Goal: Task Accomplishment & Management: Manage account settings

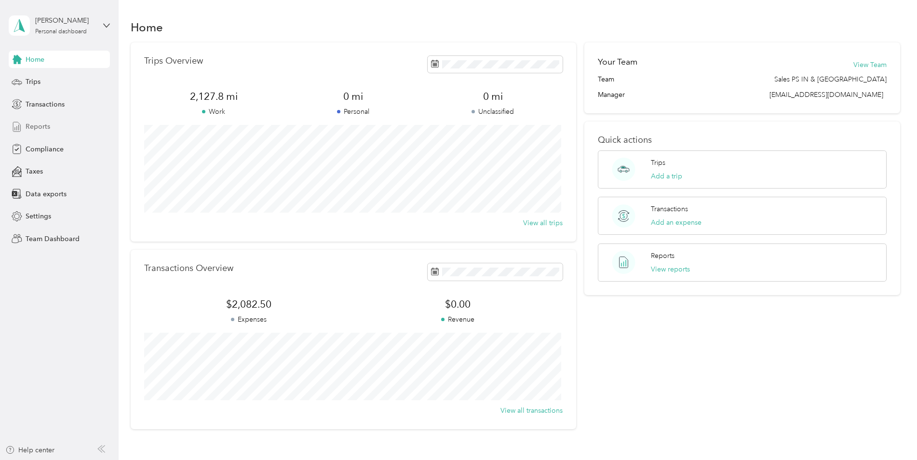
click at [41, 133] on div "Reports" at bounding box center [59, 126] width 101 height 17
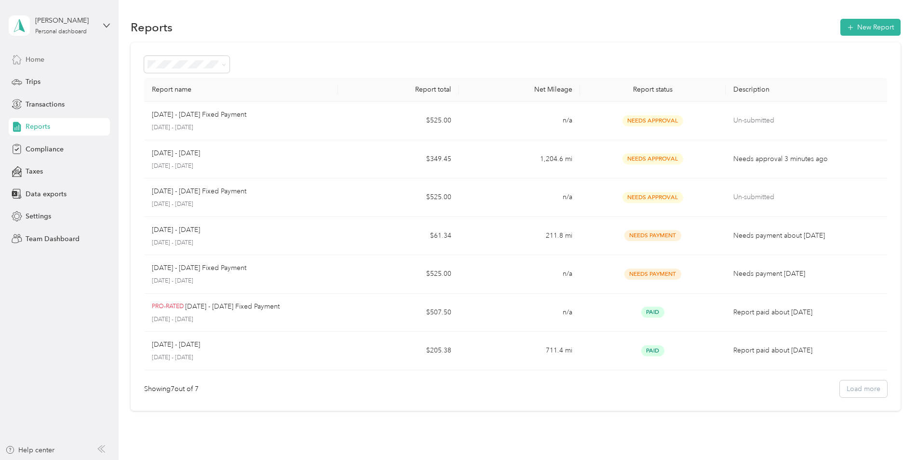
click at [38, 56] on span "Home" at bounding box center [35, 59] width 19 height 10
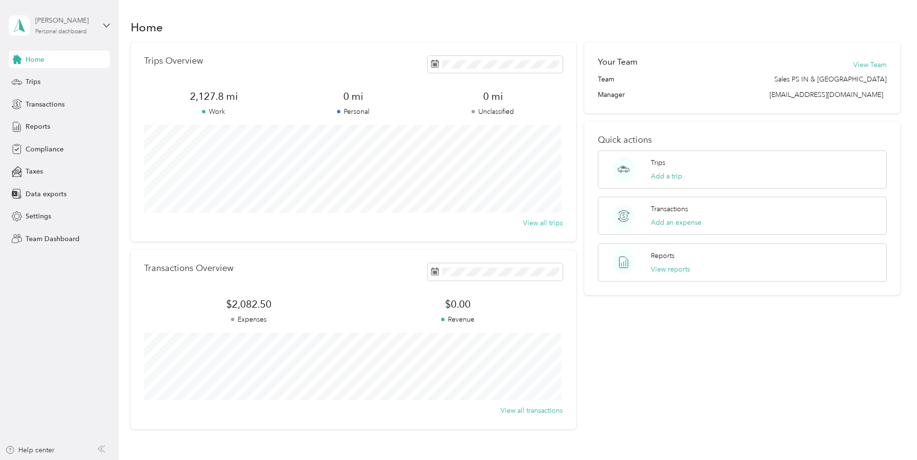
click at [87, 29] on div "Personal dashboard" at bounding box center [61, 32] width 52 height 6
click at [77, 84] on div "Team dashboard" at bounding box center [109, 75] width 189 height 17
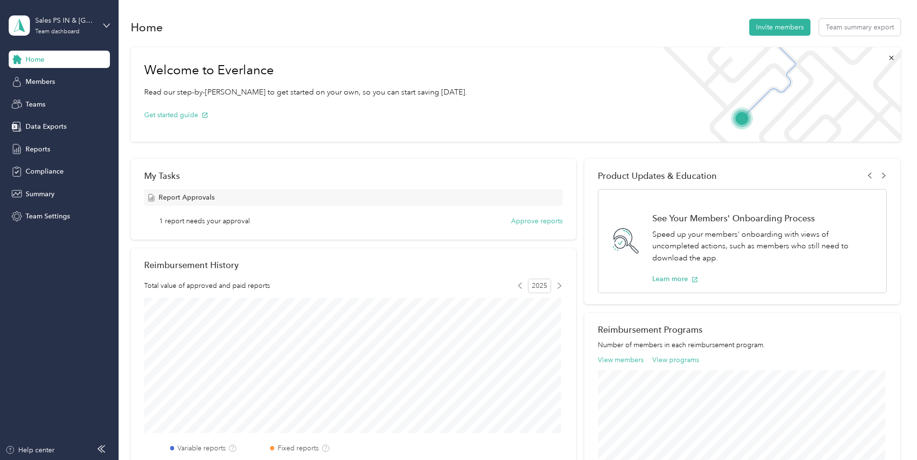
click at [215, 216] on span "1 report needs your approval" at bounding box center [204, 221] width 91 height 10
click at [166, 199] on span "Report Approvals" at bounding box center [187, 197] width 56 height 10
click at [540, 219] on button "Approve reports" at bounding box center [537, 221] width 52 height 10
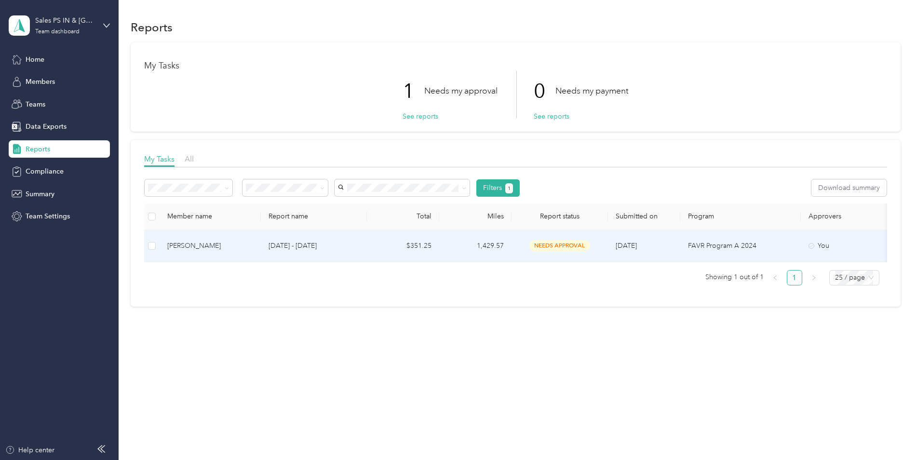
click at [371, 246] on td "$351.25" at bounding box center [403, 246] width 72 height 32
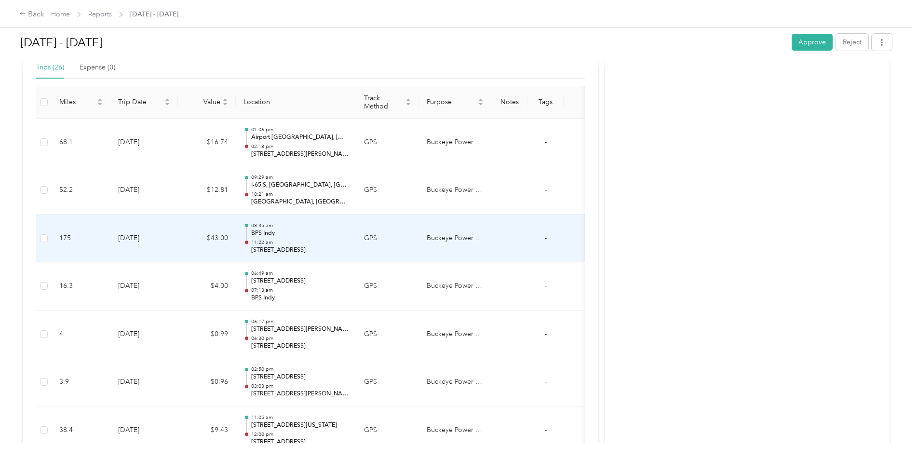
scroll to position [241, 0]
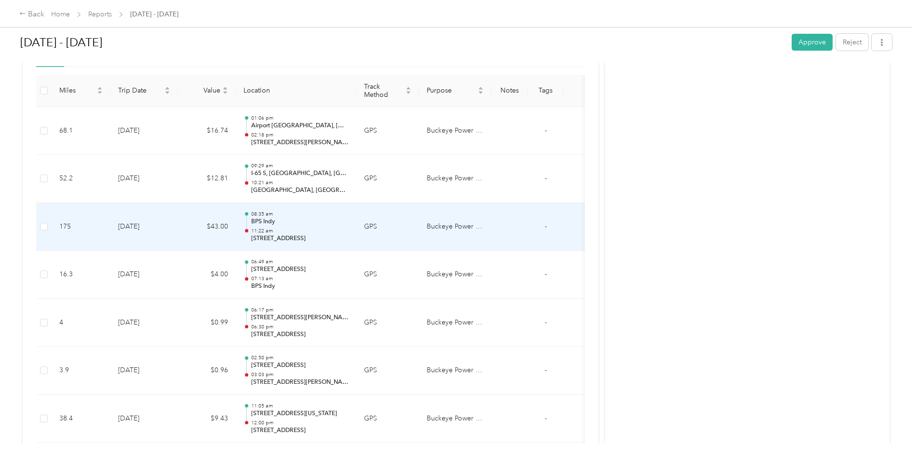
click at [290, 233] on p "11:22 am" at bounding box center [299, 230] width 97 height 7
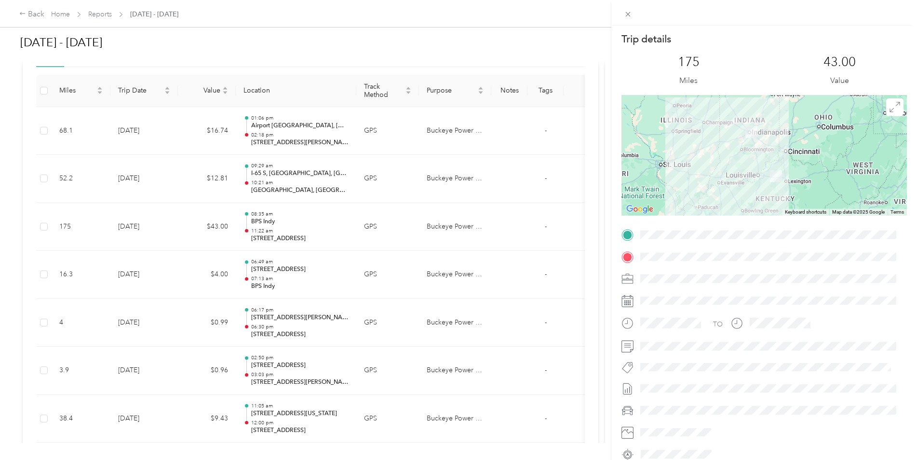
click at [248, 39] on div "Trip details This trip cannot be edited because it is either under review, appr…" at bounding box center [458, 230] width 917 height 460
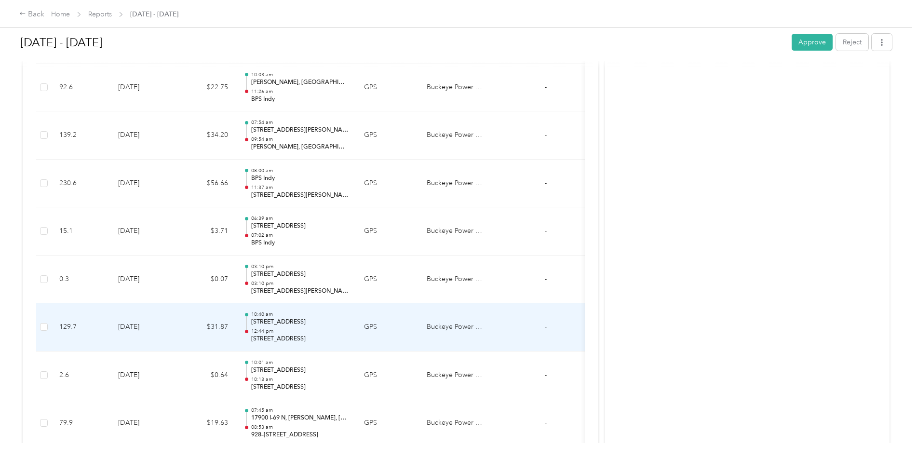
scroll to position [845, 0]
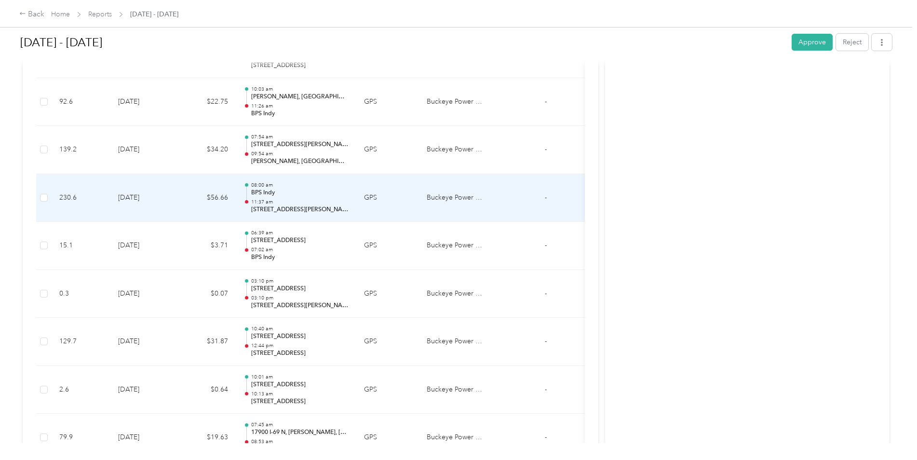
click at [318, 208] on p "[STREET_ADDRESS][PERSON_NAME][PERSON_NAME]" at bounding box center [299, 209] width 97 height 9
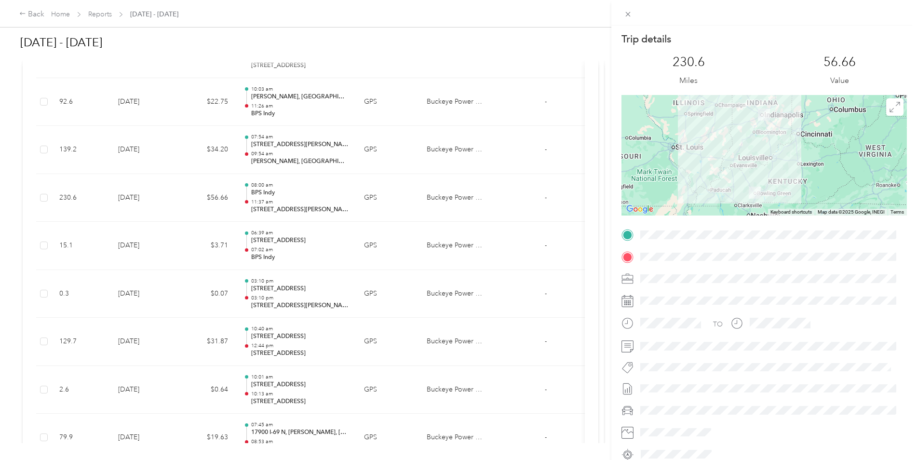
click at [519, 126] on div "Trip details This trip cannot be edited because it is either under review, appr…" at bounding box center [458, 230] width 917 height 460
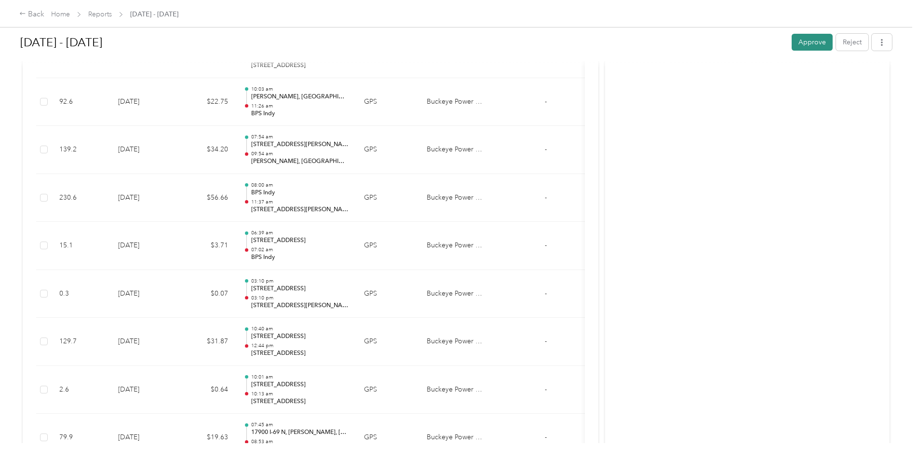
click at [819, 46] on button "Approve" at bounding box center [811, 42] width 41 height 17
click at [55, 12] on link "Home" at bounding box center [60, 14] width 19 height 8
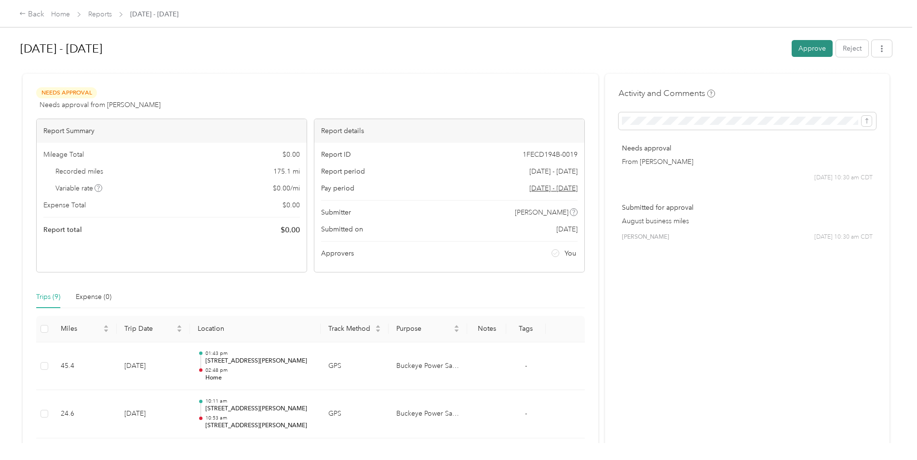
click at [799, 52] on button "Approve" at bounding box center [811, 48] width 41 height 17
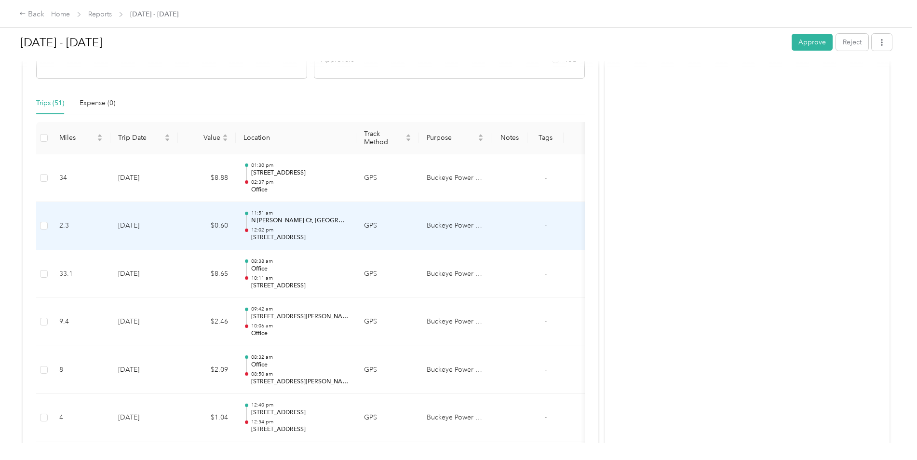
scroll to position [241, 0]
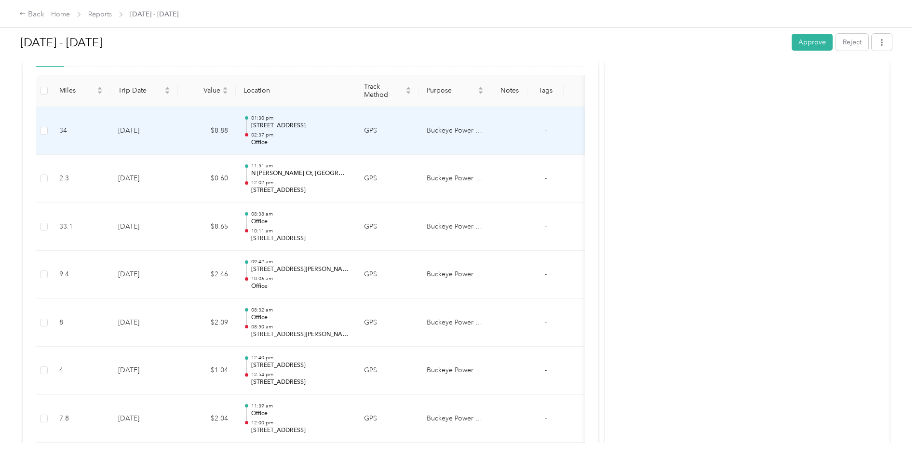
click at [319, 132] on p "02:37 pm" at bounding box center [299, 135] width 97 height 7
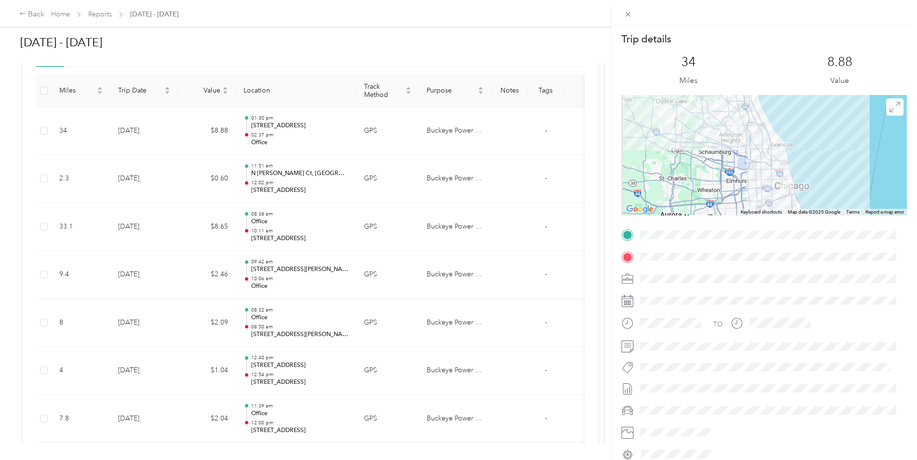
click at [294, 136] on div "Trip details This trip cannot be edited because it is either under review, appr…" at bounding box center [458, 230] width 917 height 460
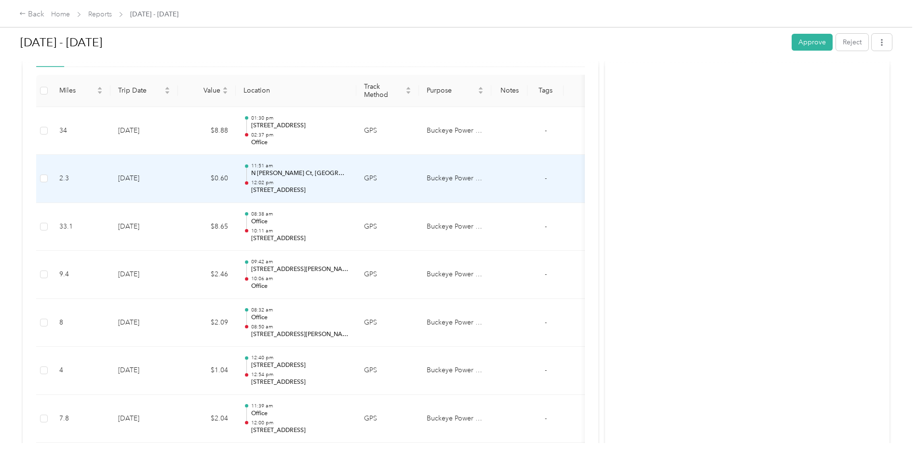
click at [289, 169] on p "N McClurg Ct, Streeterville, Chicago, IL" at bounding box center [299, 173] width 97 height 9
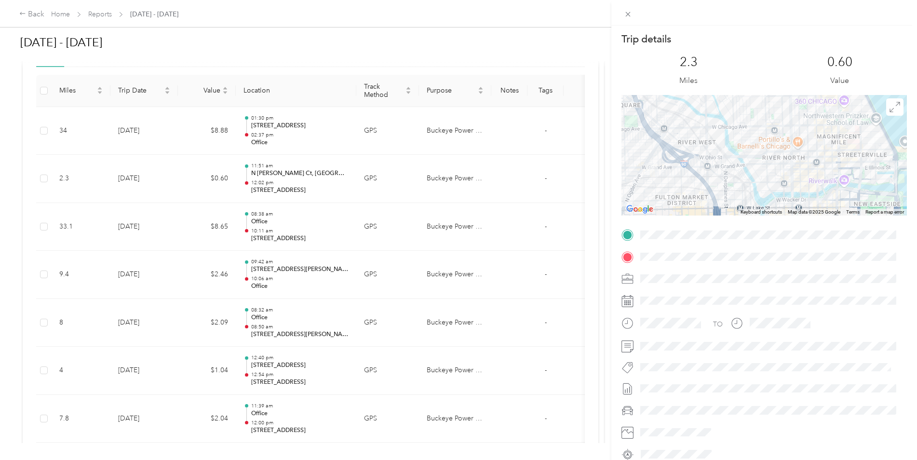
click at [314, 281] on div "Trip details This trip cannot be edited because it is either under review, appr…" at bounding box center [458, 230] width 917 height 460
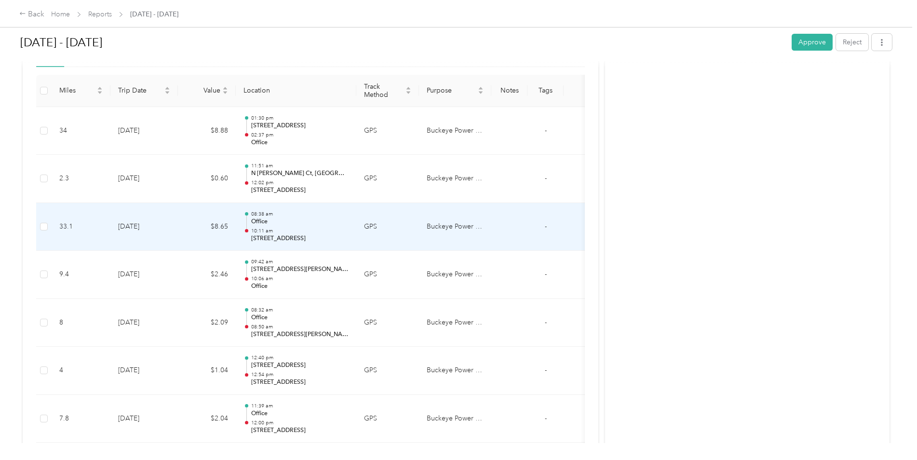
click at [293, 225] on p "Office" at bounding box center [299, 221] width 97 height 9
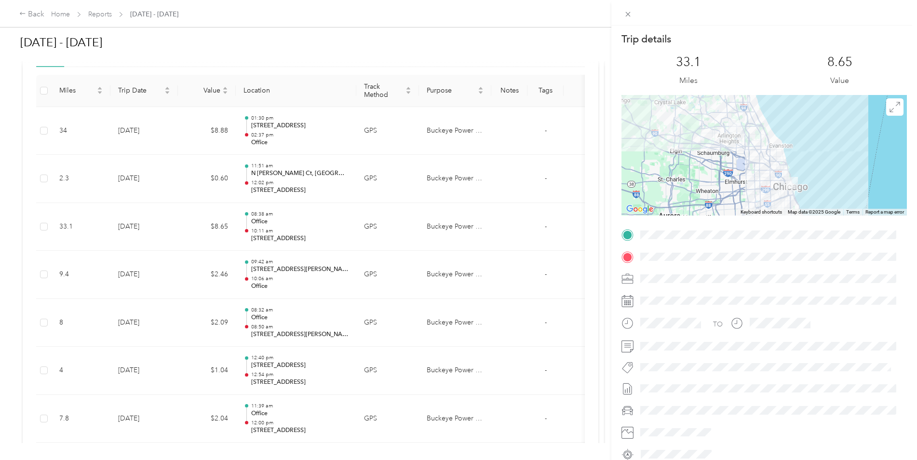
click at [260, 382] on div "Trip details This trip cannot be edited because it is either under review, appr…" at bounding box center [458, 230] width 917 height 460
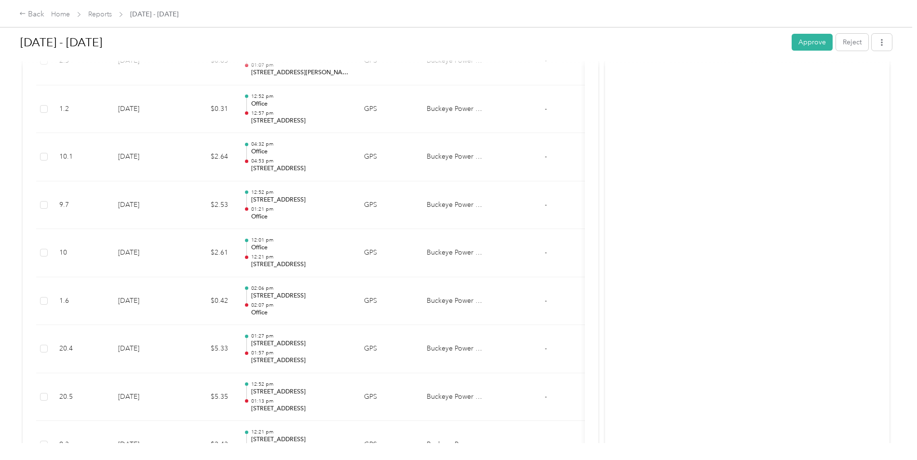
scroll to position [0, 0]
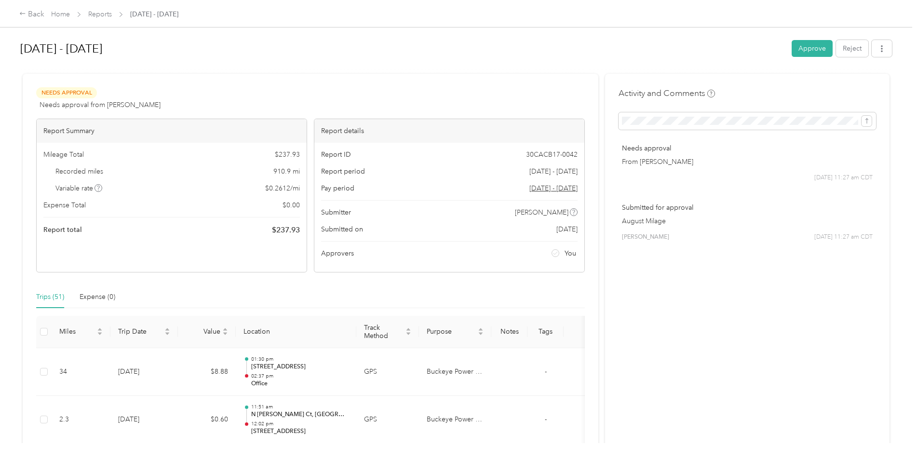
click at [807, 40] on div "Aug 1 - 31, 2025 Approve Reject" at bounding box center [455, 50] width 871 height 28
click at [800, 44] on button "Approve" at bounding box center [811, 48] width 41 height 17
